Goal: Task Accomplishment & Management: Complete application form

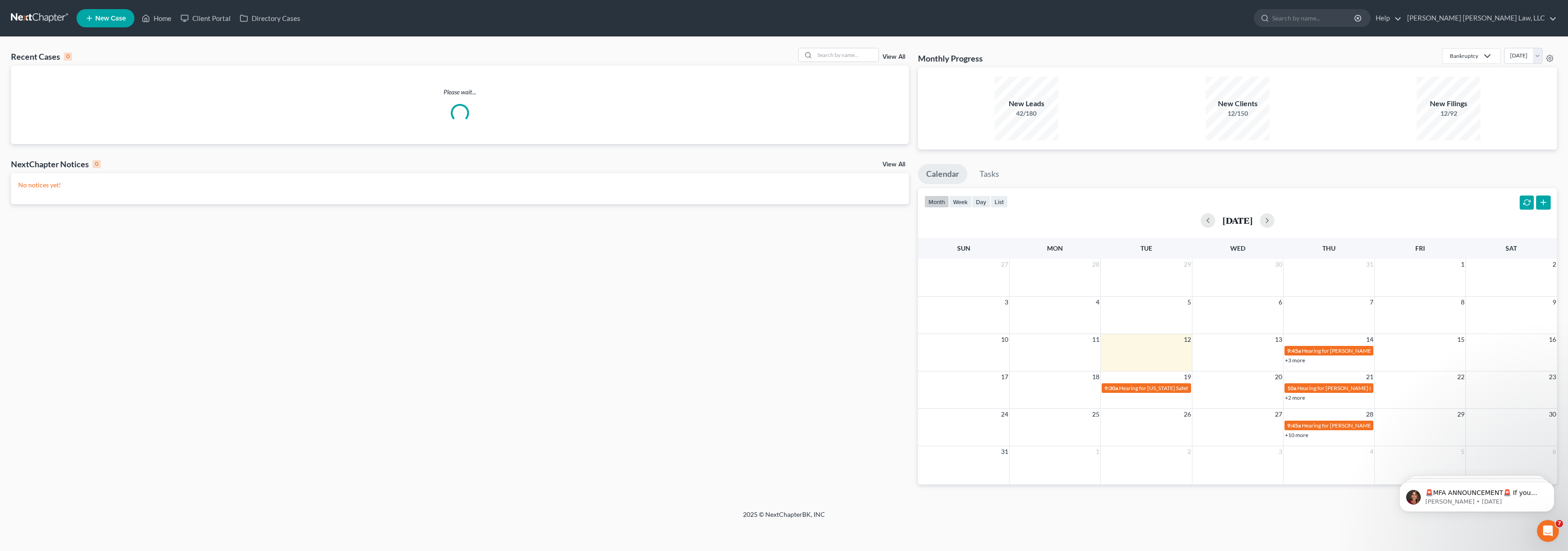
click at [105, 15] on span "New Case" at bounding box center [110, 18] width 31 height 7
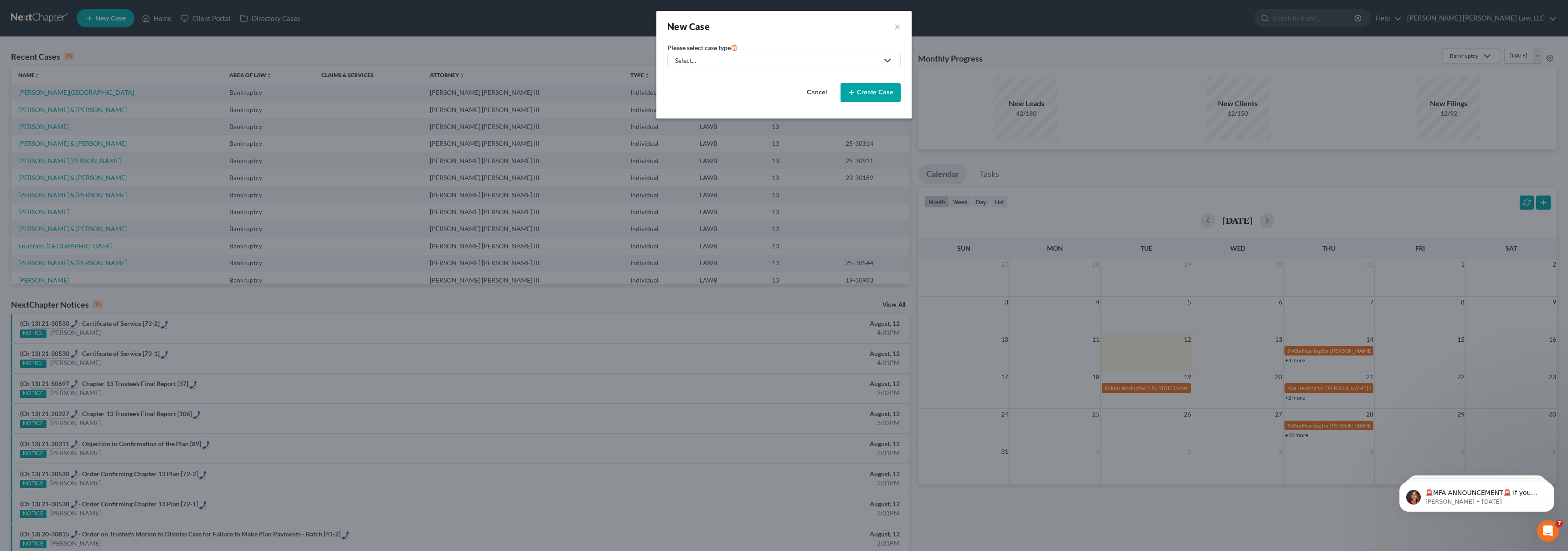
click at [764, 66] on link "Select..." at bounding box center [784, 61] width 233 height 16
click at [738, 81] on div "Bankruptcy" at bounding box center [716, 79] width 81 height 9
select select "36"
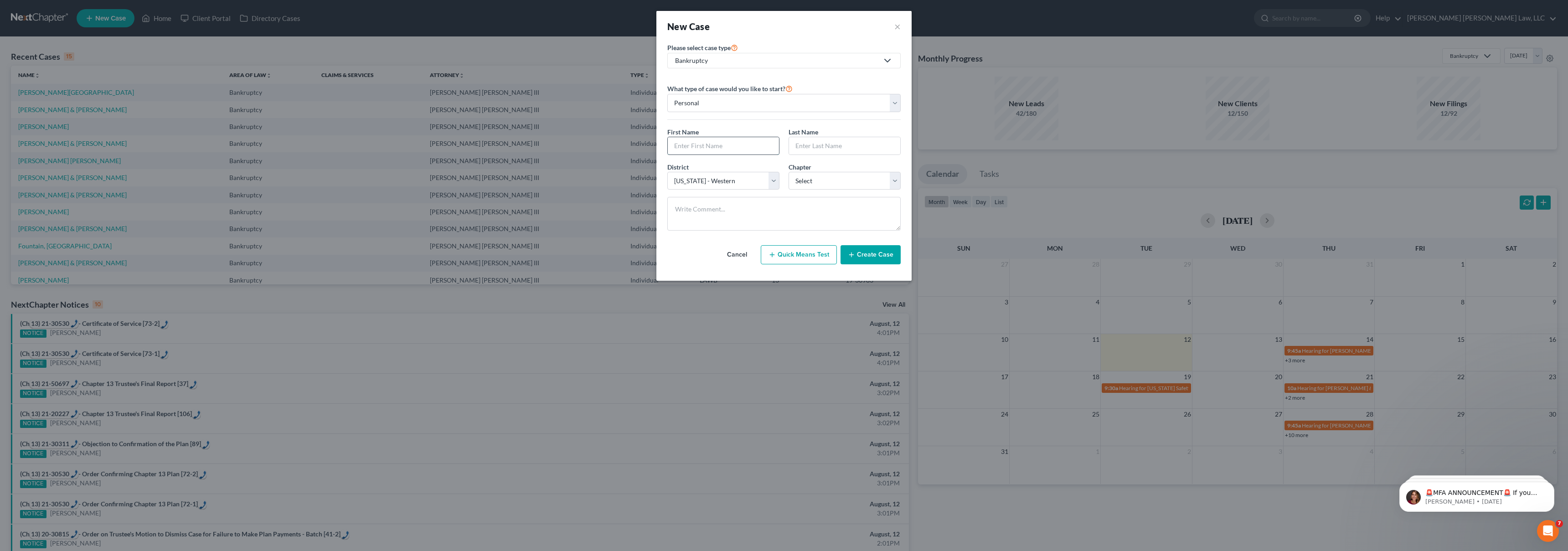
click at [739, 147] on input "text" at bounding box center [724, 145] width 111 height 17
type input "[PERSON_NAME]"
select select "3"
click at [876, 264] on button "Create Case" at bounding box center [871, 254] width 60 height 19
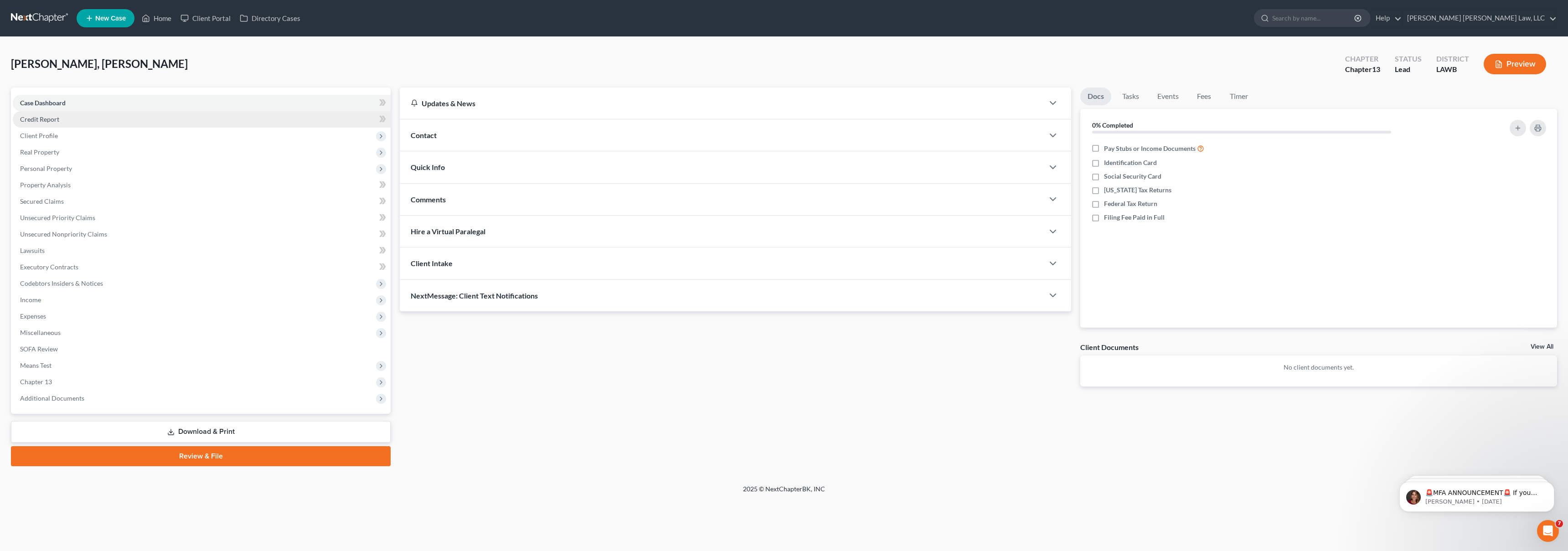
click at [71, 124] on link "Credit Report" at bounding box center [201, 119] width 378 height 16
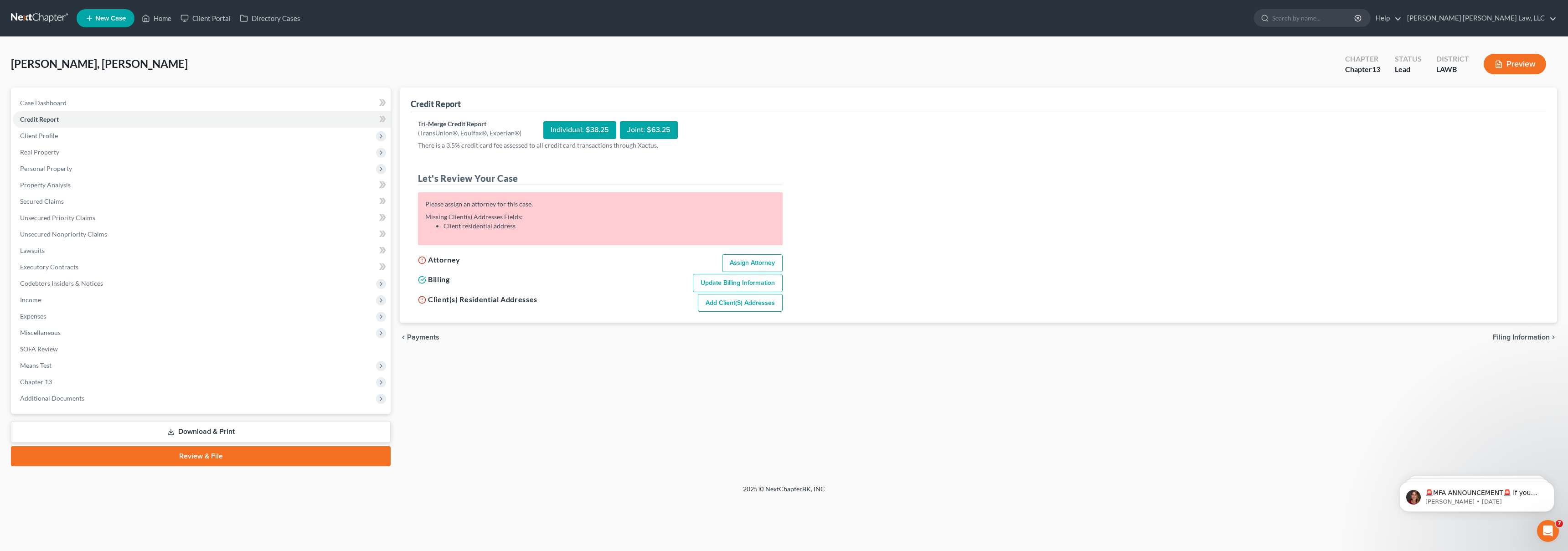
click at [753, 257] on link "Assign Attorney" at bounding box center [753, 263] width 60 height 18
select select "1"
select select "0"
select select "3"
select select "36"
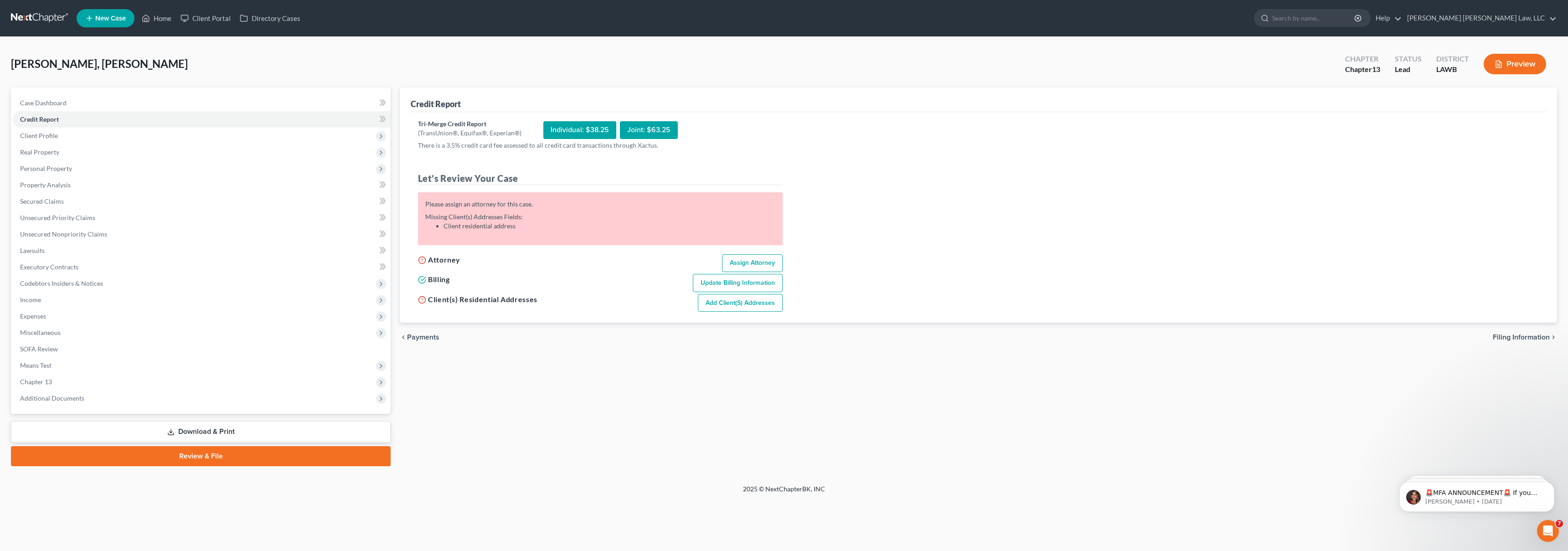
select select "19"
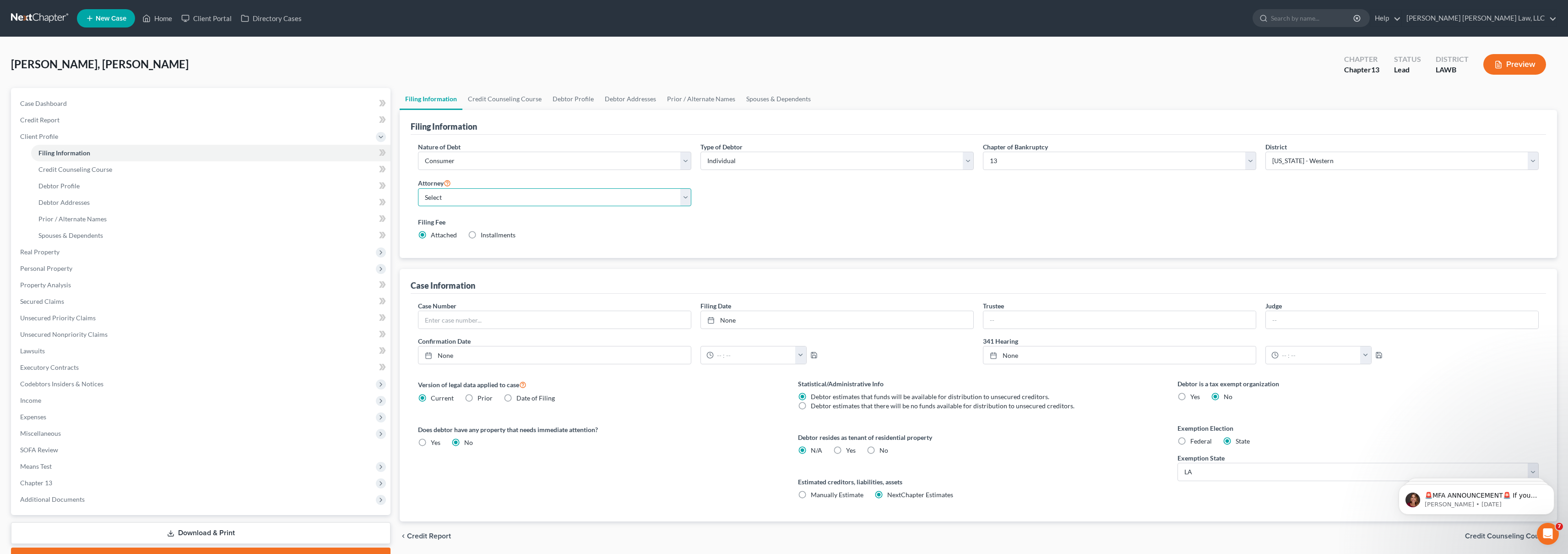
click at [447, 198] on select "Select [PERSON_NAME] [PERSON_NAME] III - LAWB [PERSON_NAME] [PERSON_NAME] III -…" at bounding box center [554, 198] width 273 height 18
select select "0"
click at [100, 117] on link "Credit Report" at bounding box center [201, 120] width 378 height 16
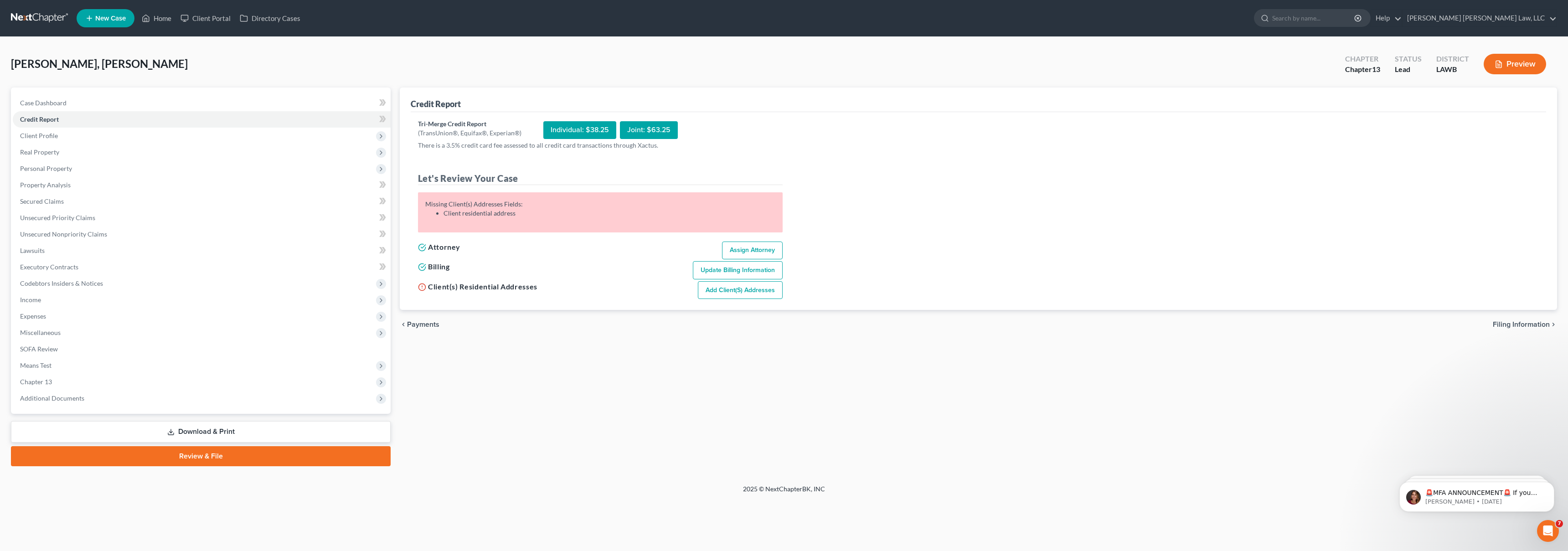
click at [735, 292] on link "Add Client(s) Addresses" at bounding box center [740, 290] width 85 height 18
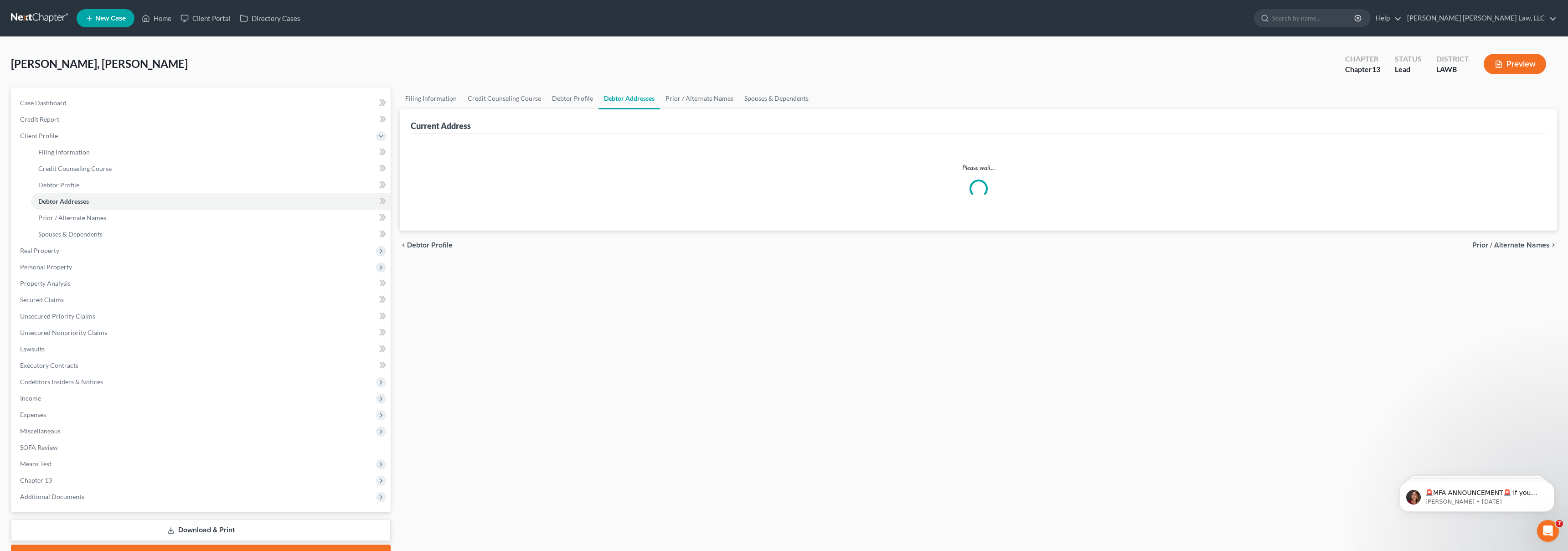
select select "0"
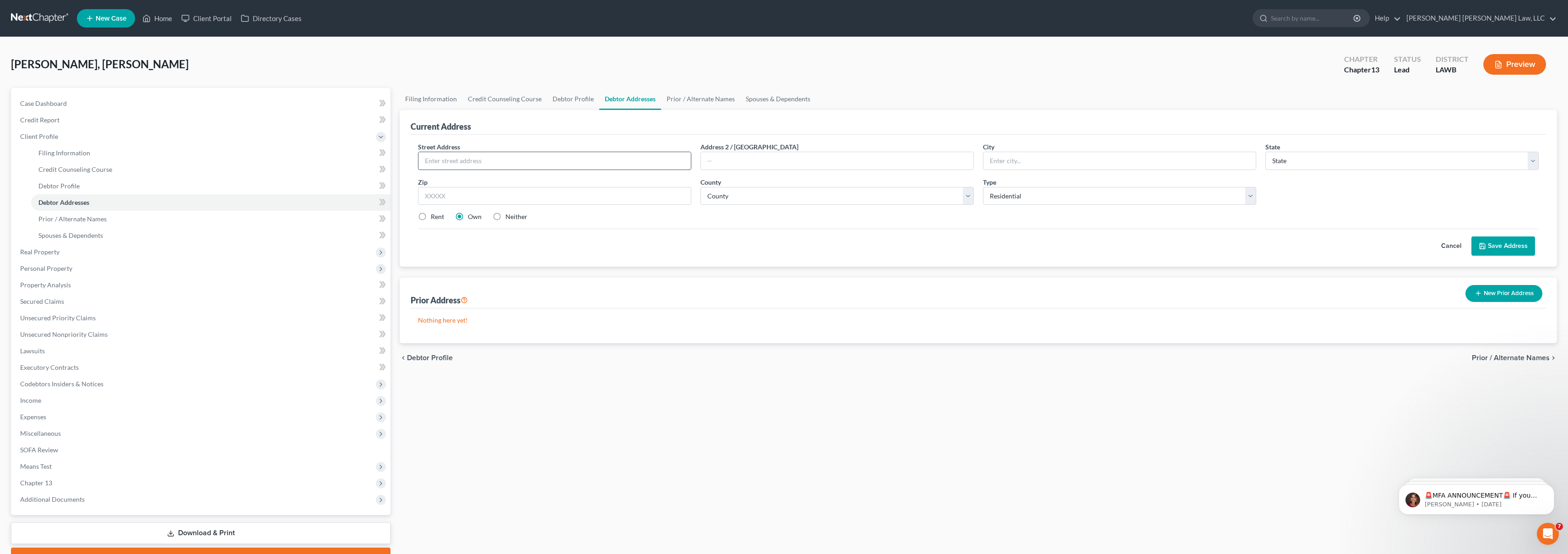
click at [480, 163] on input "text" at bounding box center [555, 161] width 273 height 17
click at [459, 165] on input "text" at bounding box center [555, 161] width 273 height 17
type input "2040 New Natchitoches"
type input "[GEOGRAPHIC_DATA]"
select select "19"
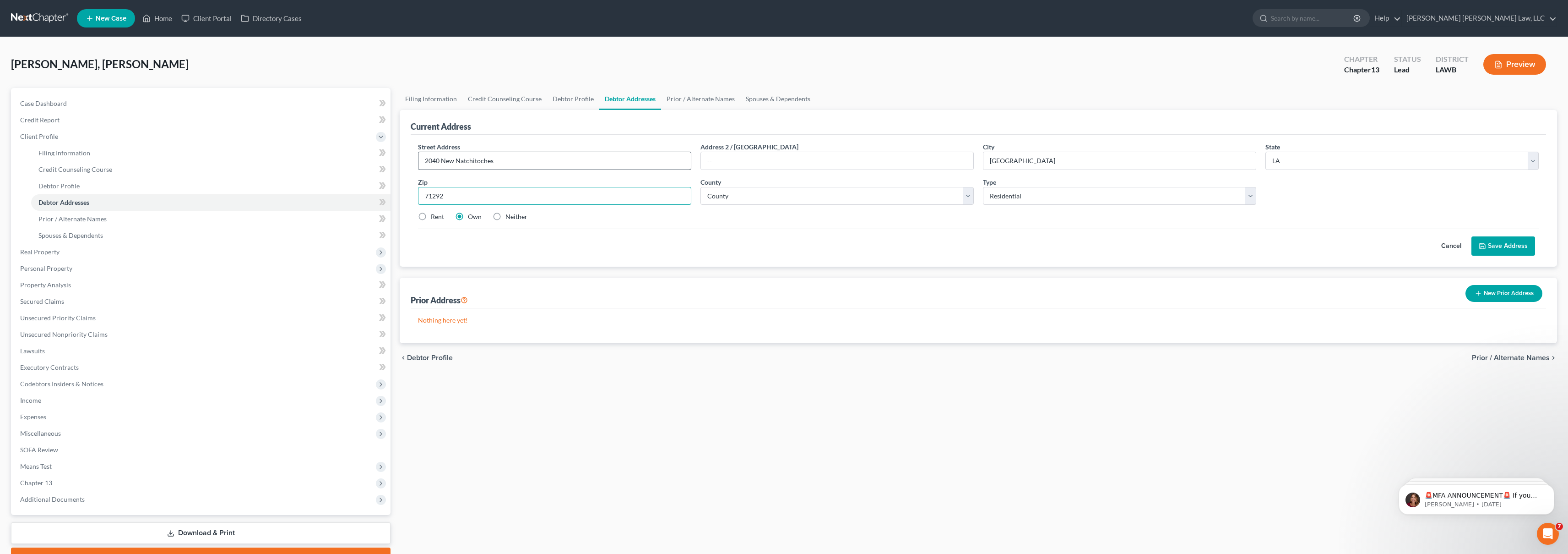
type input "71292"
select select "36"
click at [541, 157] on input "2040 New Natchitoches" at bounding box center [555, 161] width 273 height 17
type input "[STREET_ADDRESS]"
click at [431, 215] on label "Rent" at bounding box center [437, 217] width 13 height 9
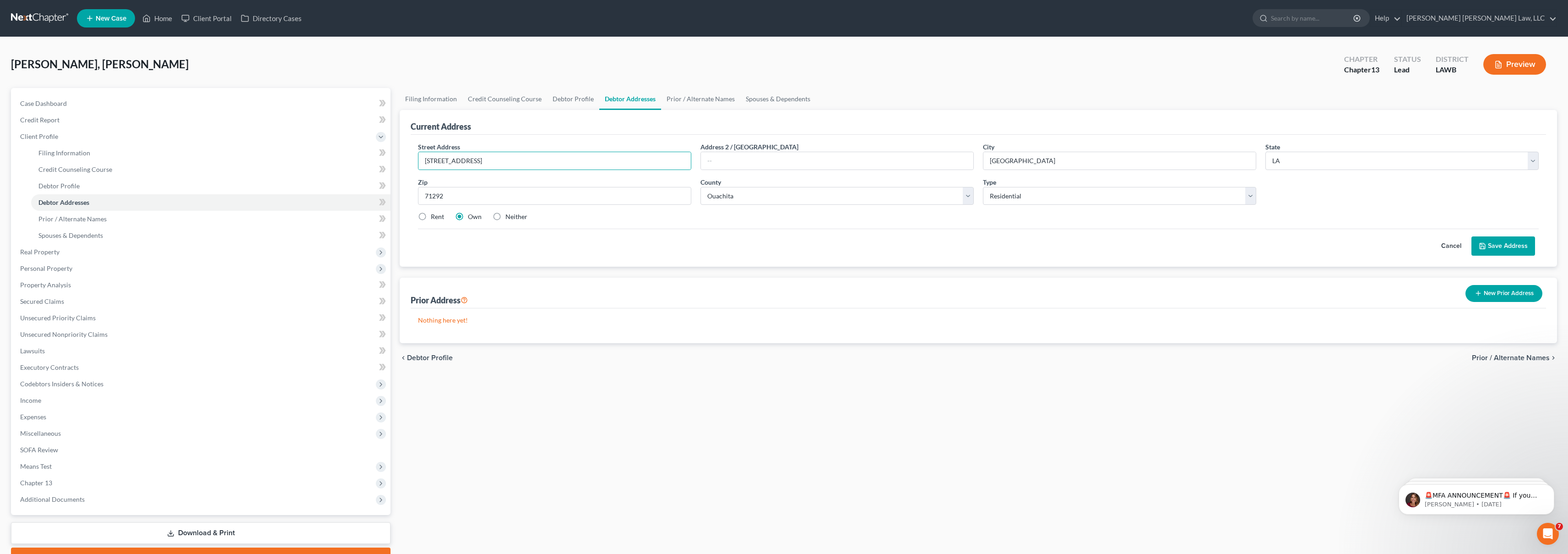
click at [434, 215] on input "Rent" at bounding box center [437, 215] width 6 height 6
radio input "true"
click at [1517, 245] on button "Save Address" at bounding box center [1503, 246] width 64 height 19
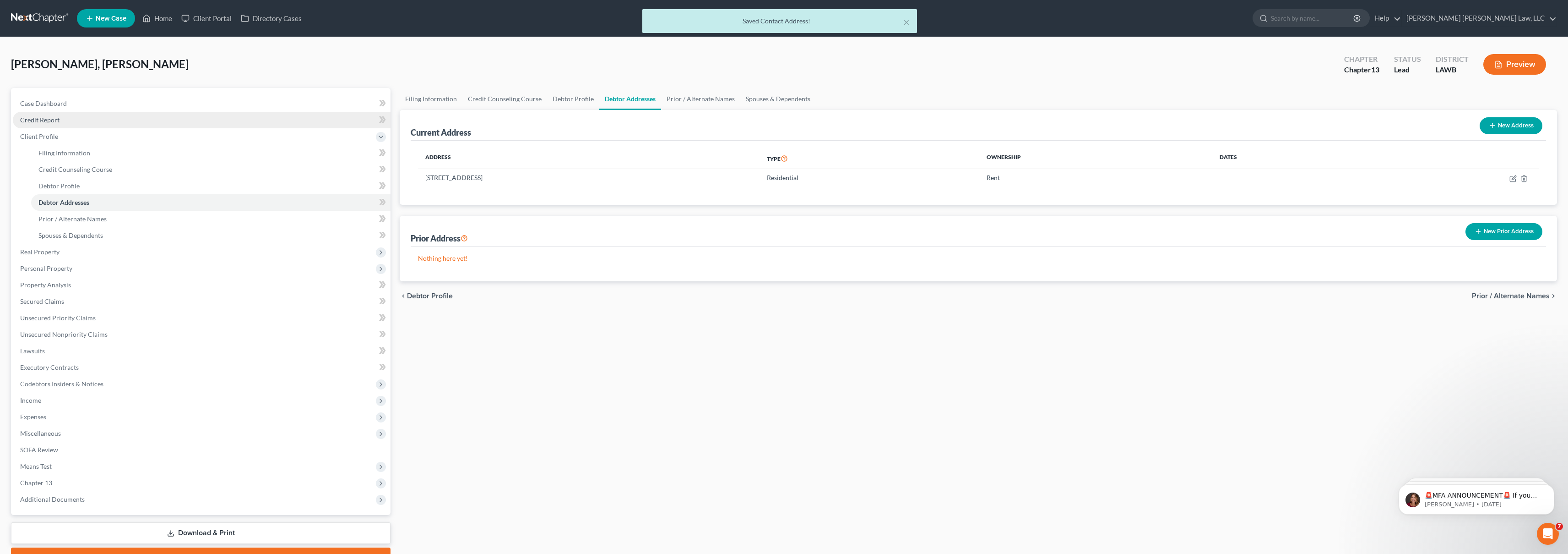
click at [116, 120] on link "Credit Report" at bounding box center [201, 120] width 378 height 16
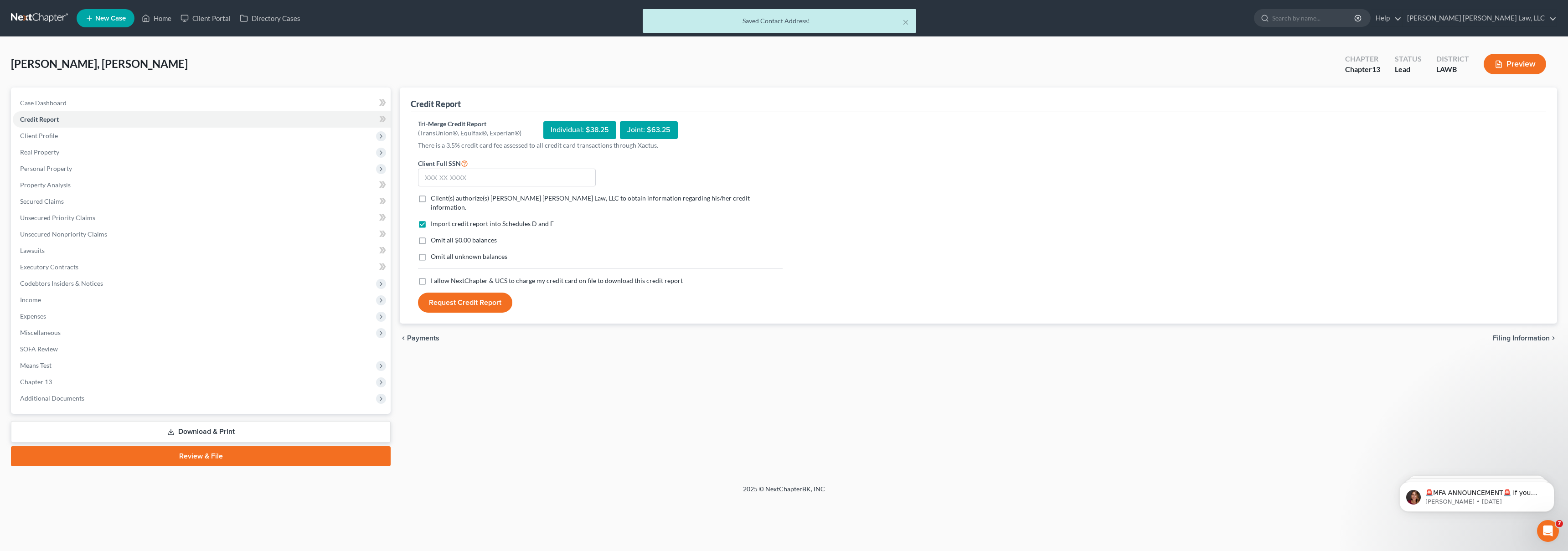
click at [431, 276] on label "I allow NextChapter & UCS to charge my credit card on file to download this cre…" at bounding box center [557, 280] width 252 height 9
click at [435, 276] on input "I allow NextChapter & UCS to charge my credit card on file to download this cre…" at bounding box center [437, 278] width 6 height 6
checkbox input "true"
click at [431, 252] on label "Omit all unknown balances" at bounding box center [469, 257] width 77 height 9
click at [435, 252] on input "Omit all unknown balances" at bounding box center [437, 255] width 6 height 6
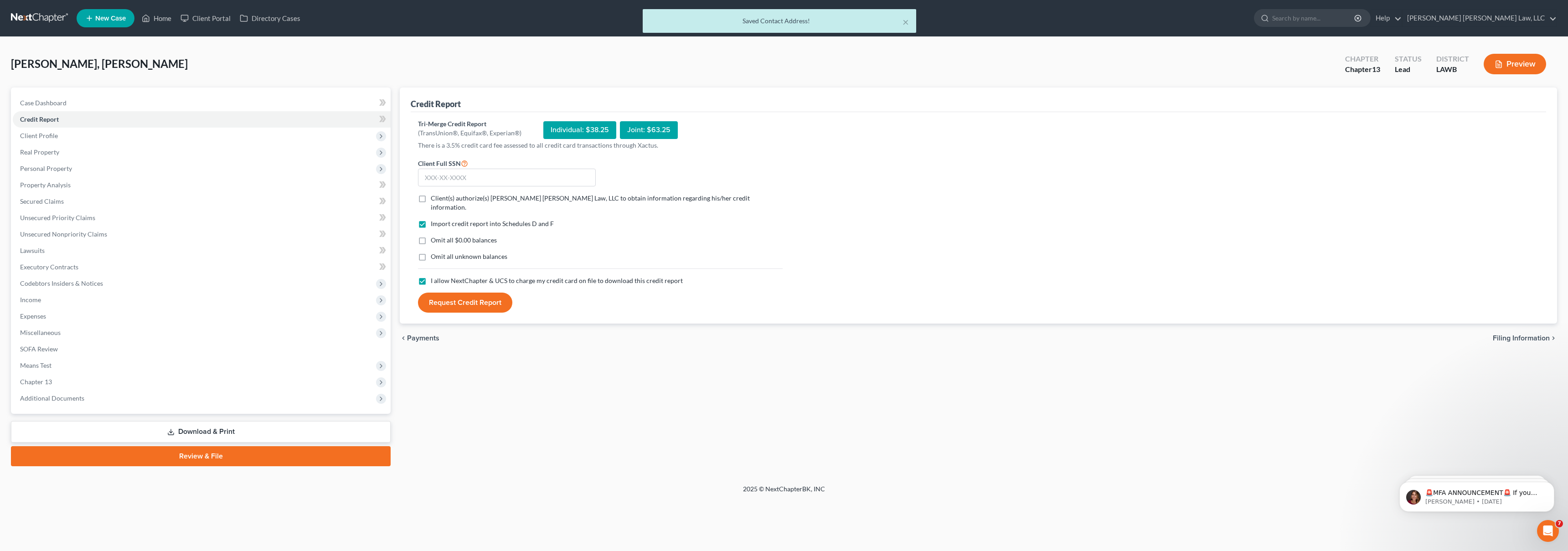
checkbox input "true"
click at [431, 236] on label "Omit all $0.00 balances" at bounding box center [463, 240] width 66 height 9
click at [435, 236] on input "Omit all $0.00 balances" at bounding box center [437, 238] width 6 height 6
checkbox input "true"
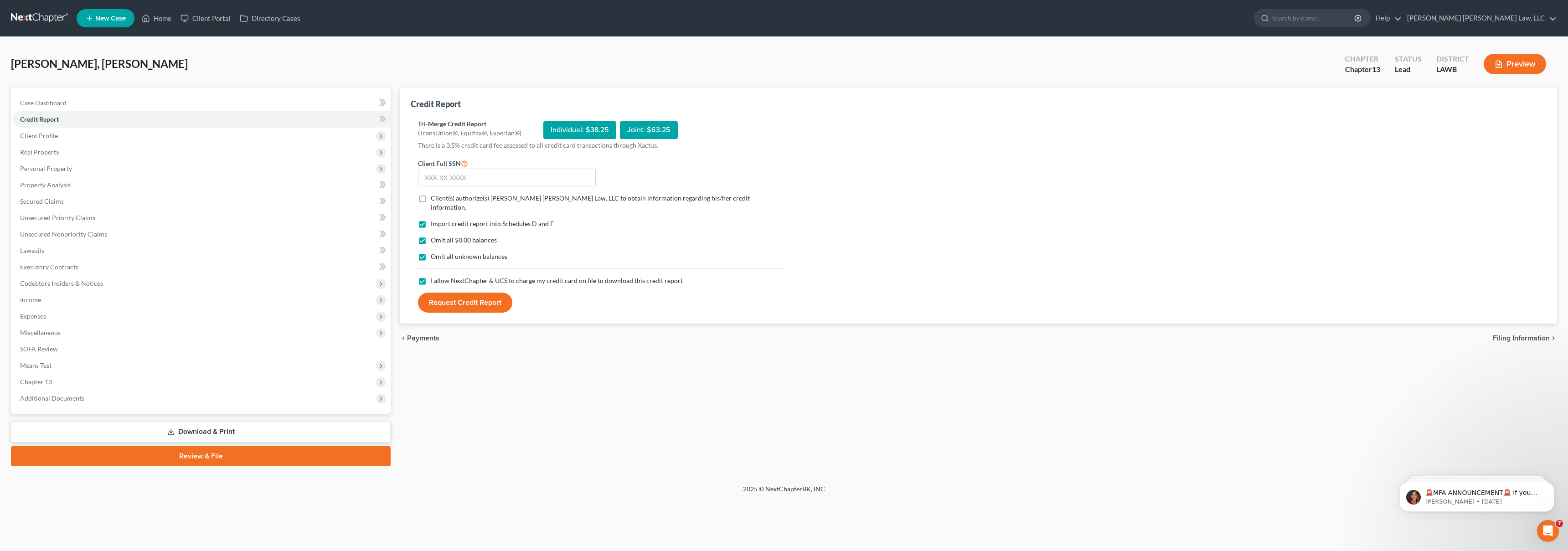
click at [431, 199] on label "Client(s) authorize(s) [PERSON_NAME] [PERSON_NAME] Law, LLC to obtain informati…" at bounding box center [606, 203] width 352 height 18
click at [435, 199] on input "Client(s) authorize(s) [PERSON_NAME] [PERSON_NAME] Law, LLC to obtain informati…" at bounding box center [437, 197] width 6 height 6
checkbox input "true"
click at [431, 176] on input "text" at bounding box center [507, 178] width 178 height 18
click at [524, 176] on input "436-89-7078" at bounding box center [507, 178] width 178 height 18
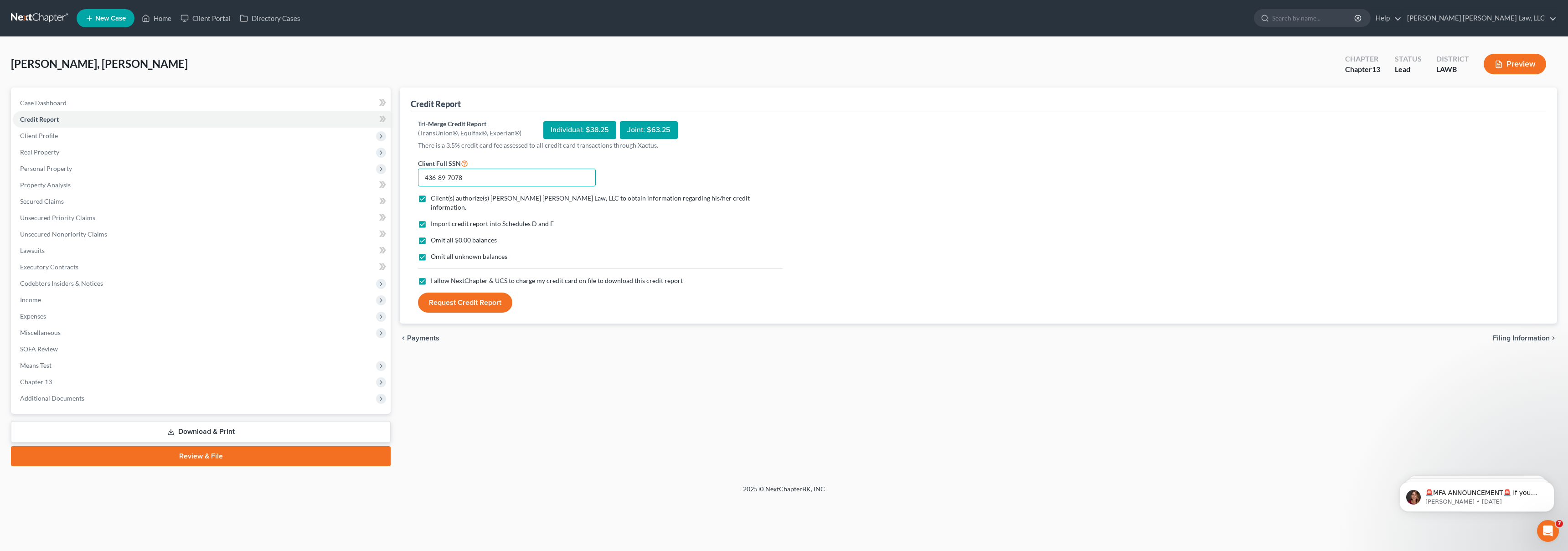
type input "436-89-7078"
click at [467, 292] on button "Request Credit Report" at bounding box center [465, 302] width 94 height 20
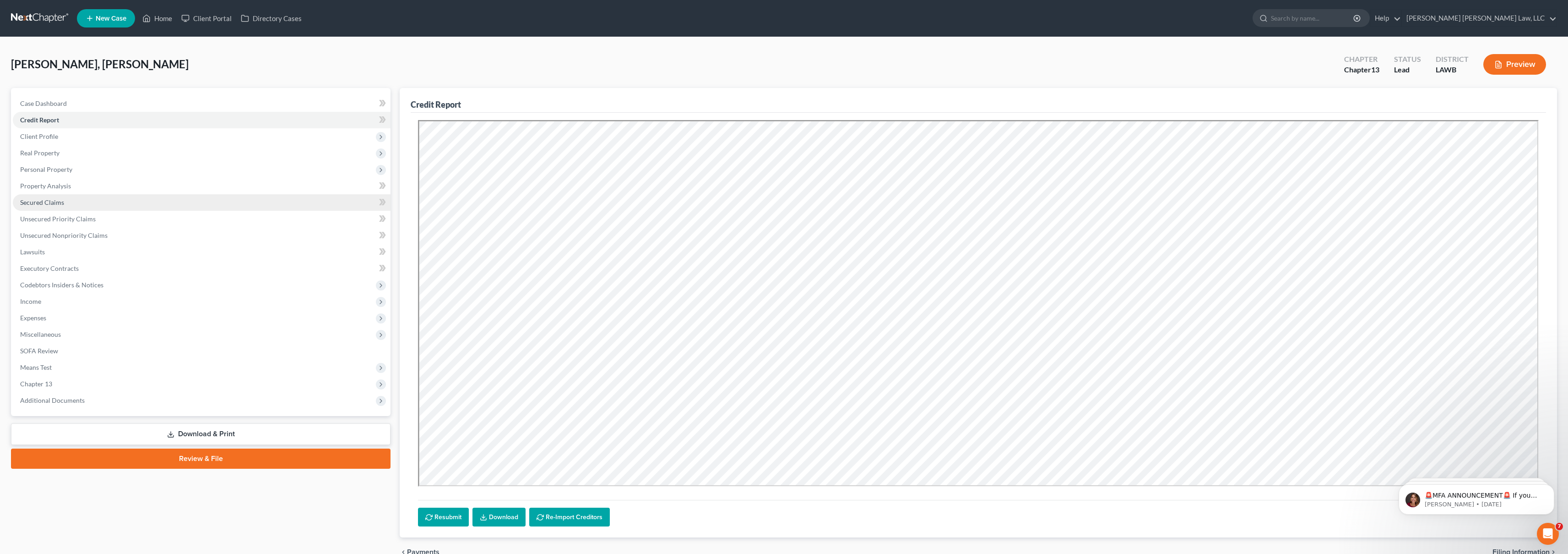
click at [204, 195] on link "Secured Claims" at bounding box center [201, 202] width 378 height 16
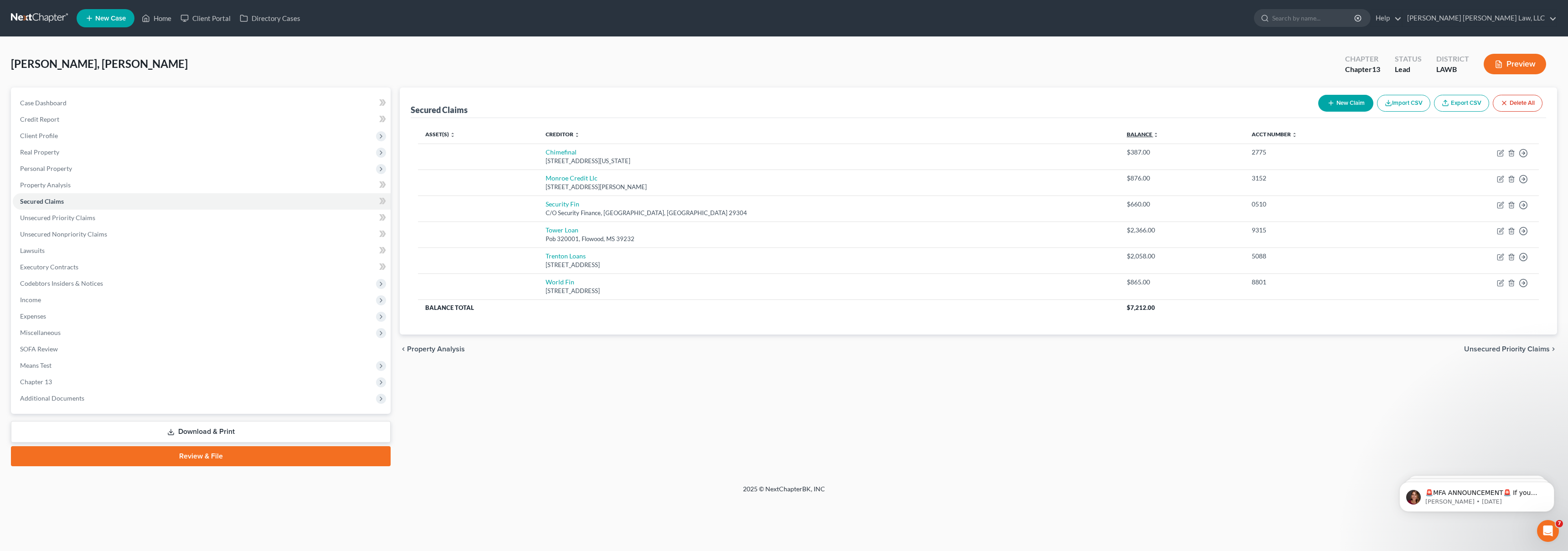
click at [1127, 134] on link "Balance expand_more expand_less unfold_more" at bounding box center [1143, 134] width 32 height 7
click at [100, 216] on link "Unsecured Priority Claims" at bounding box center [201, 218] width 378 height 16
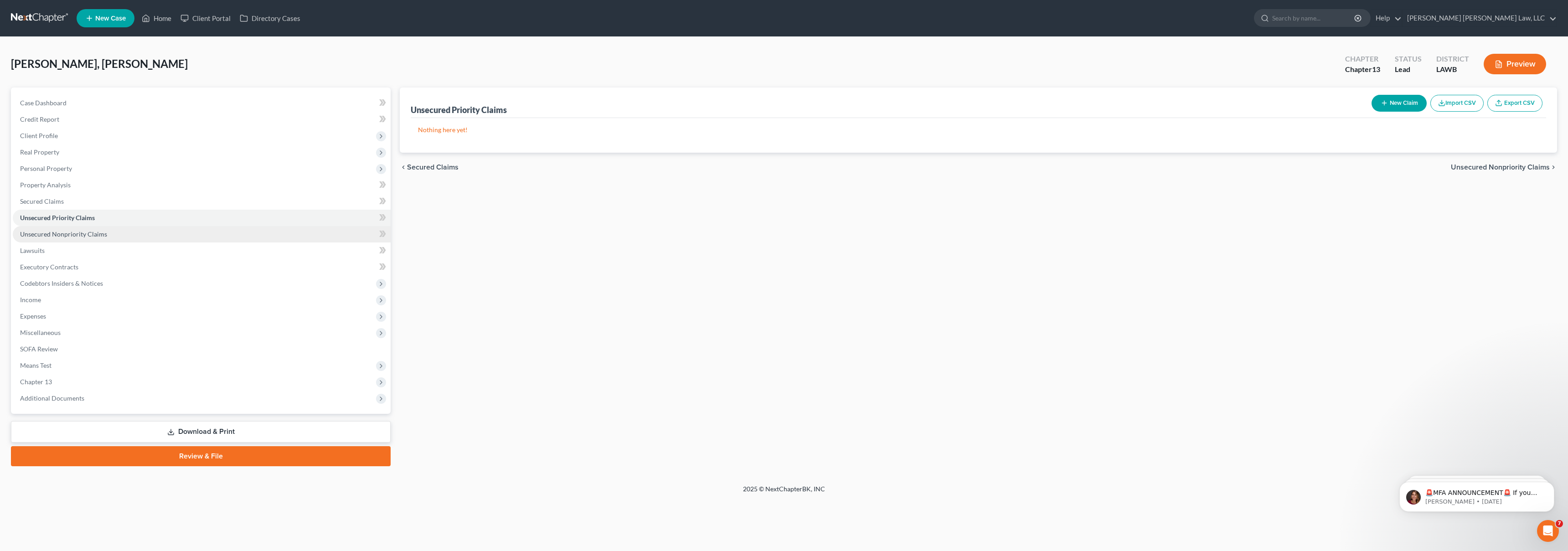
click at [111, 234] on link "Unsecured Nonpriority Claims" at bounding box center [201, 234] width 378 height 16
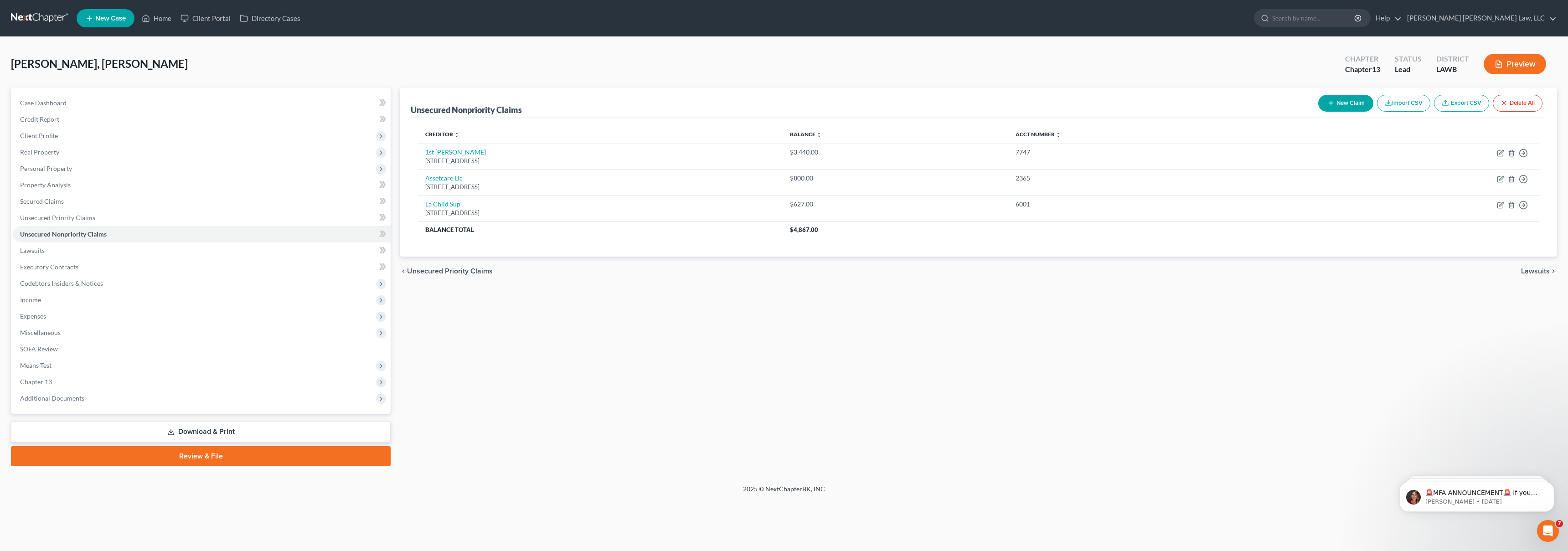
click at [822, 131] on link "Balance expand_more expand_less unfold_more" at bounding box center [806, 134] width 32 height 7
click at [824, 131] on link "Balance expand_more expand_less unfold_more" at bounding box center [808, 134] width 31 height 7
